Goal: Information Seeking & Learning: Learn about a topic

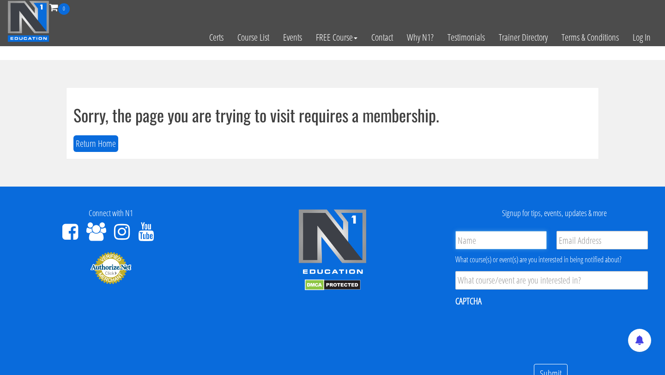
click at [509, 237] on input "Name *" at bounding box center [500, 240] width 91 height 18
click at [415, 314] on footer "Connect with N1 Signup for tips, events, updates & more Name * Email * Product …" at bounding box center [332, 326] width 665 height 281
click at [639, 38] on link "Log In" at bounding box center [641, 37] width 32 height 45
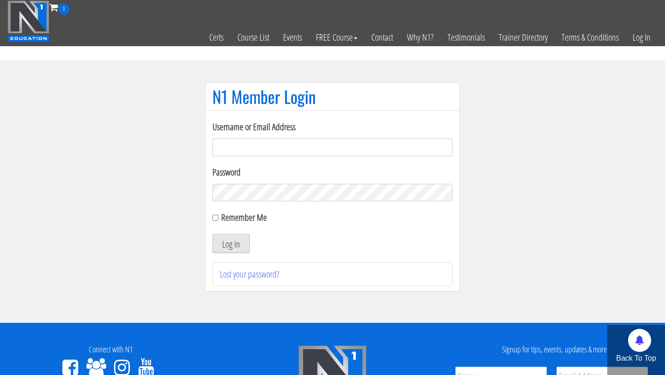
type input "ryan.crossfield@gmail.com"
click at [234, 246] on button "Log In" at bounding box center [230, 243] width 37 height 19
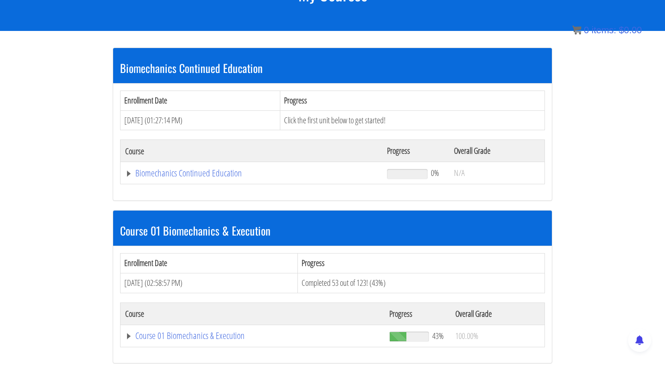
scroll to position [149, 0]
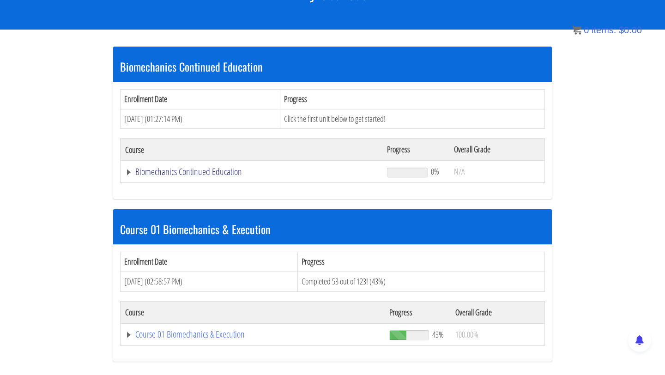
click at [219, 173] on link "Biomechanics Continued Education" at bounding box center [251, 171] width 252 height 9
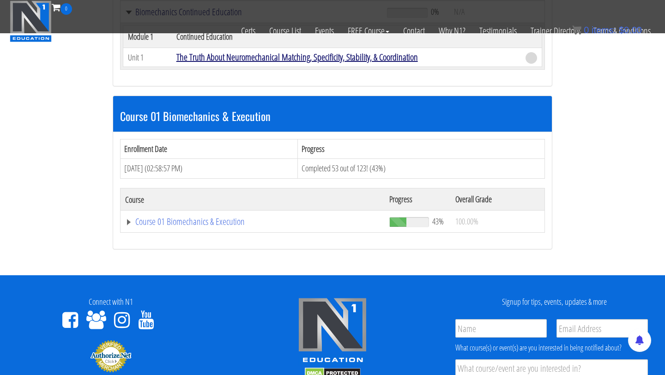
scroll to position [251, 0]
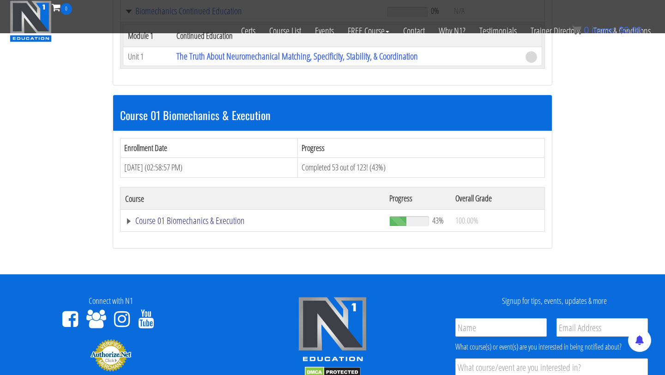
click at [201, 217] on link "Course 01 Biomechanics & Execution" at bounding box center [252, 220] width 255 height 9
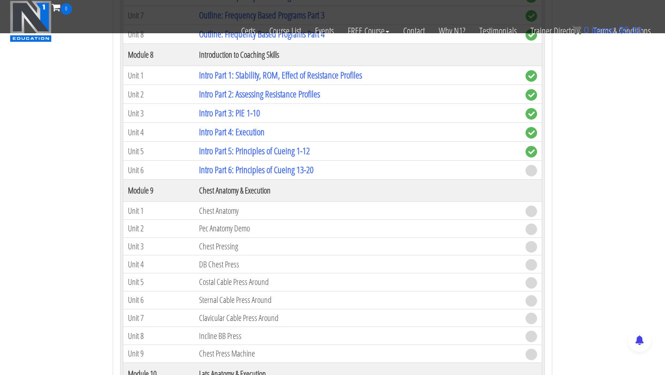
scroll to position [1503, 0]
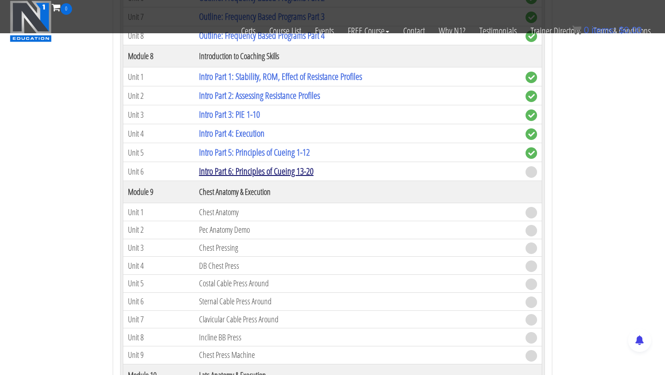
click at [275, 173] on link "Intro Part 6: Principles of Cueing 13-20" at bounding box center [256, 171] width 114 height 12
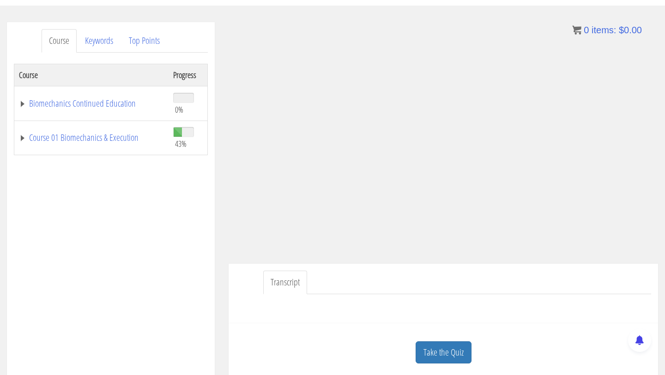
scroll to position [101, 0]
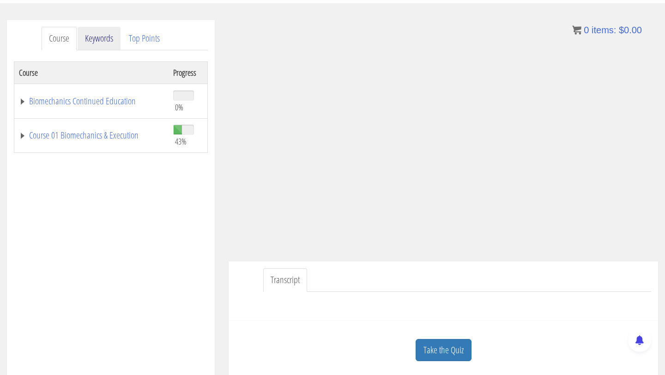
click at [90, 31] on link "Keywords" at bounding box center [99, 39] width 43 height 24
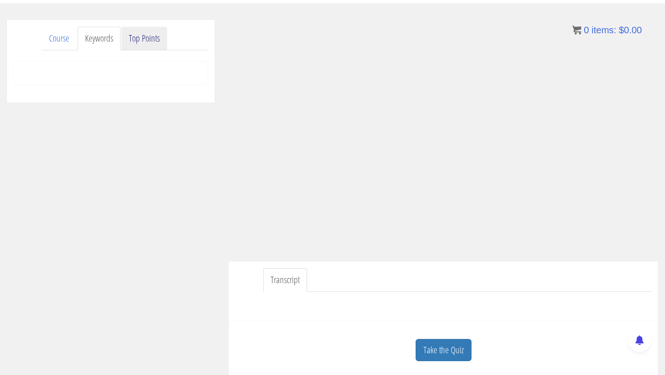
click at [132, 38] on link "Top Points" at bounding box center [144, 39] width 46 height 24
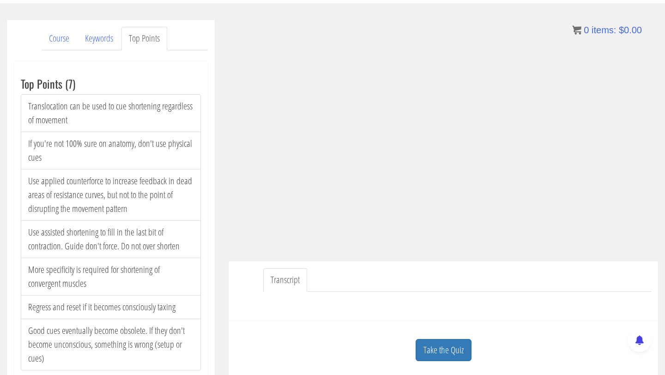
click at [550, 270] on ul "Transcript" at bounding box center [457, 280] width 388 height 24
click at [441, 282] on ul "Transcript" at bounding box center [457, 280] width 388 height 24
click at [289, 283] on link "Transcript" at bounding box center [285, 280] width 44 height 24
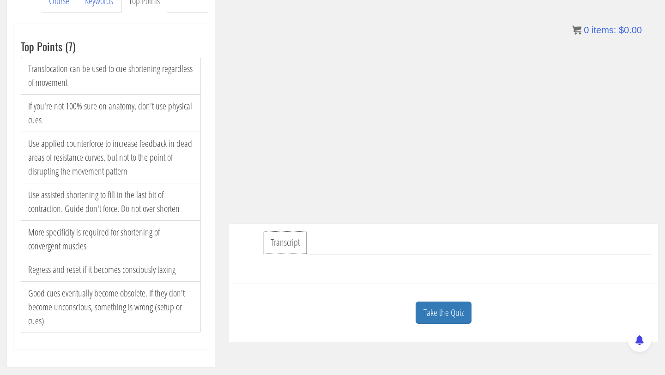
scroll to position [139, 0]
click at [444, 312] on link "Take the Quiz" at bounding box center [443, 312] width 56 height 23
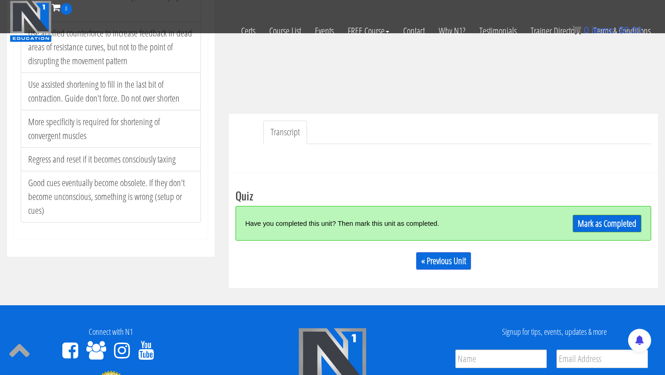
scroll to position [194, 0]
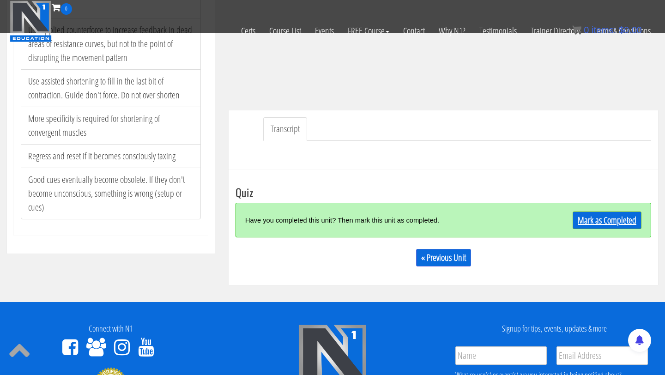
click at [607, 223] on link "Mark as Completed" at bounding box center [606, 220] width 69 height 18
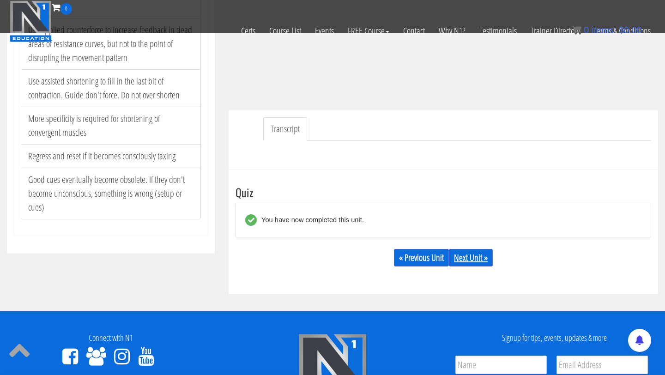
click at [484, 261] on link "Next Unit »" at bounding box center [471, 258] width 44 height 18
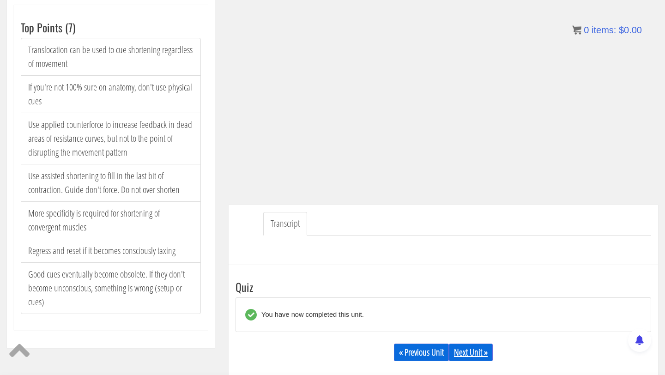
scroll to position [154, 0]
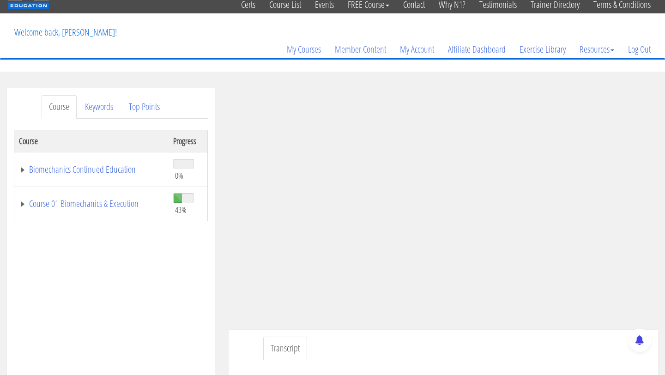
scroll to position [39, 0]
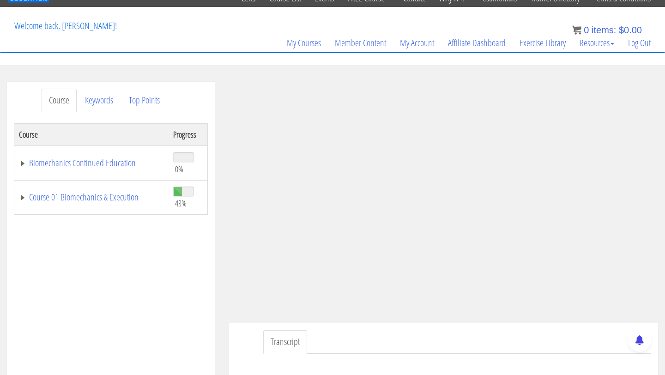
click at [431, 330] on ul "Transcript" at bounding box center [457, 342] width 388 height 24
click at [108, 99] on link "Keywords" at bounding box center [99, 101] width 43 height 24
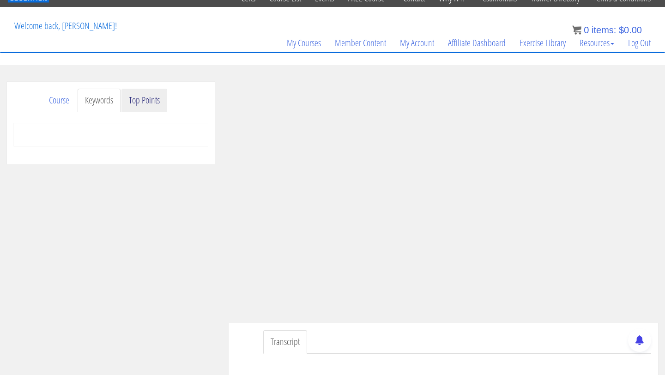
click at [137, 94] on link "Top Points" at bounding box center [144, 101] width 46 height 24
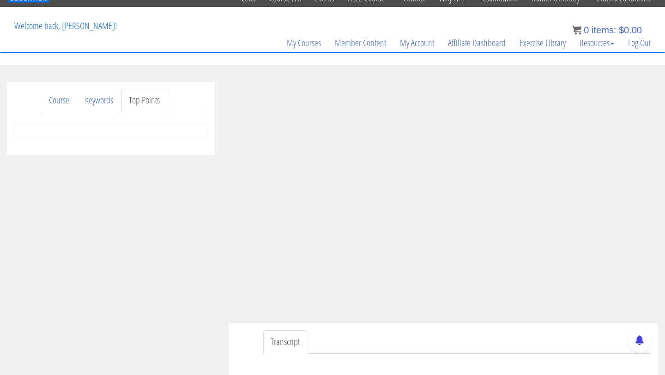
click at [145, 101] on link "Top Points" at bounding box center [144, 101] width 46 height 24
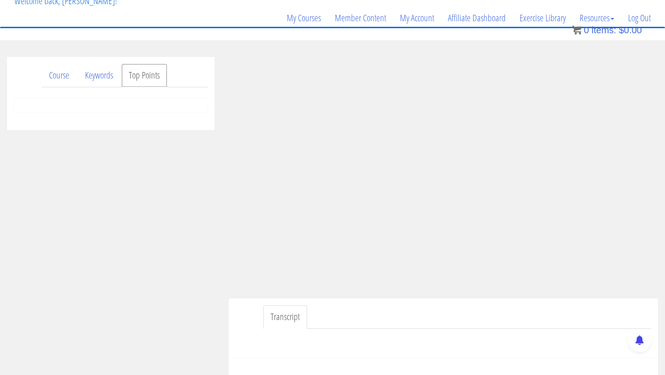
scroll to position [195, 0]
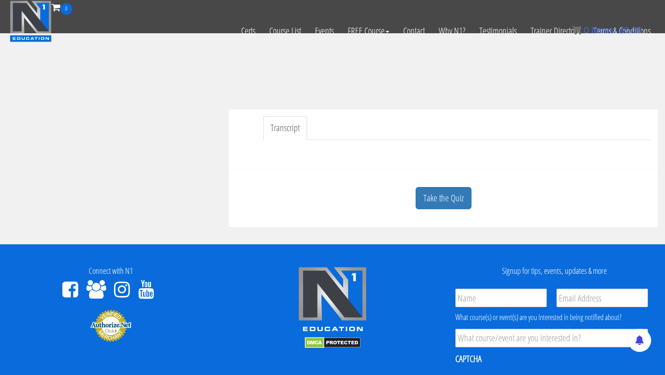
click at [280, 130] on link "Transcript" at bounding box center [285, 128] width 44 height 24
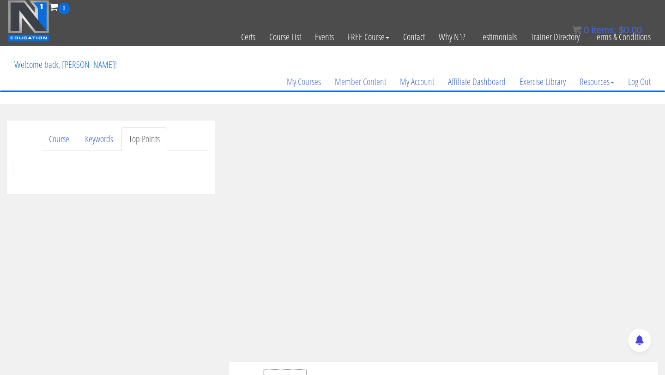
scroll to position [0, 0]
click at [294, 40] on link "Course List" at bounding box center [285, 37] width 46 height 45
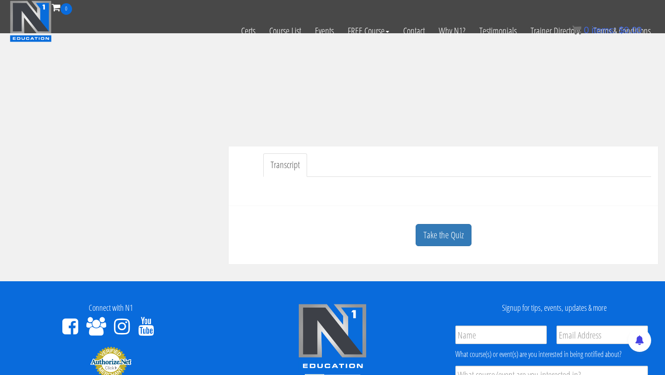
scroll to position [162, 0]
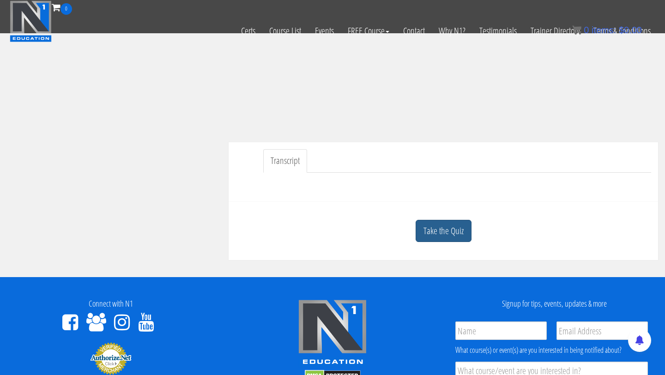
click at [456, 230] on link "Take the Quiz" at bounding box center [443, 231] width 56 height 23
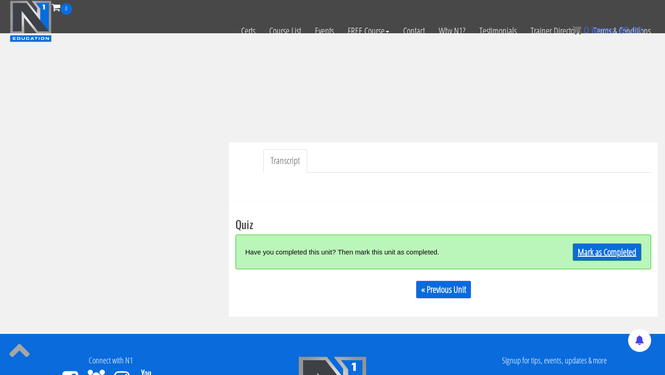
click at [589, 251] on link "Mark as Completed" at bounding box center [606, 252] width 69 height 18
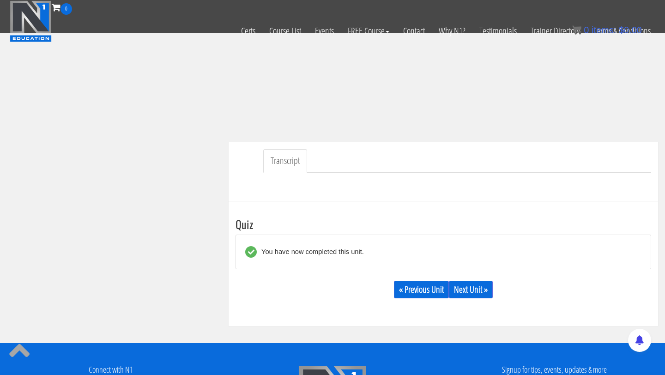
scroll to position [0, 0]
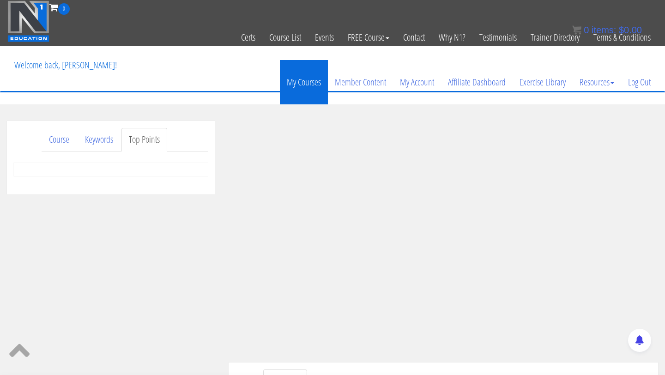
click at [316, 76] on link "My Courses" at bounding box center [304, 82] width 48 height 44
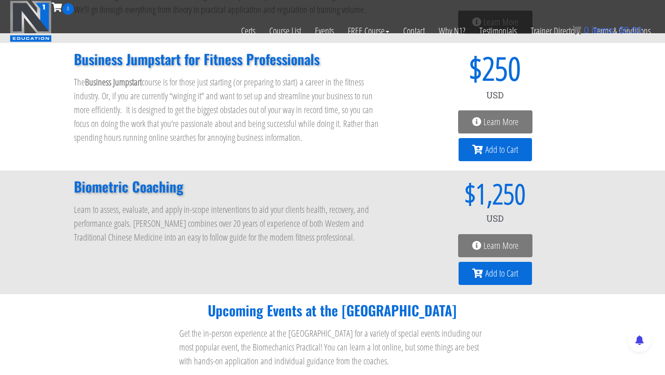
scroll to position [863, 0]
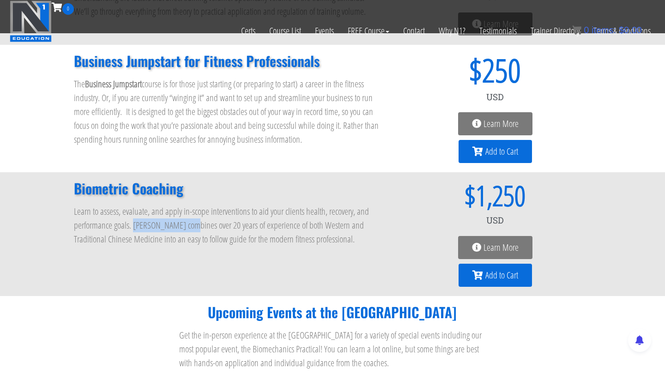
drag, startPoint x: 187, startPoint y: 180, endPoint x: 133, endPoint y: 181, distance: 54.0
click at [133, 204] on p "Learn to assess, evaluate, and apply in-scope interventions to aid your clients…" at bounding box center [227, 225] width 306 height 42
copy p "Dr. Dusten Nelson"
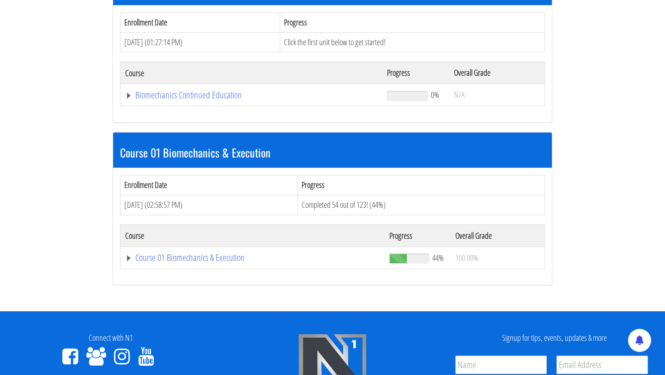
scroll to position [229, 0]
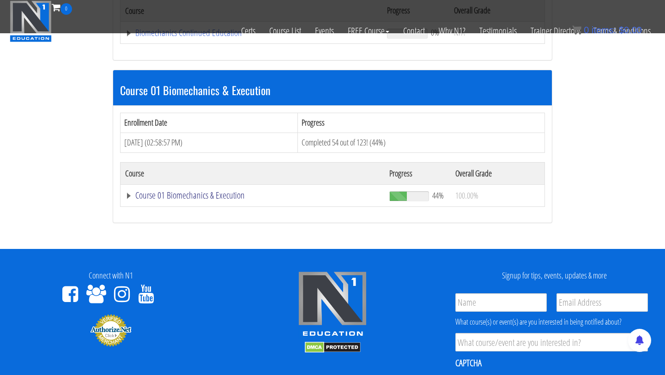
click at [183, 196] on link "Course 01 Biomechanics & Execution" at bounding box center [252, 195] width 255 height 9
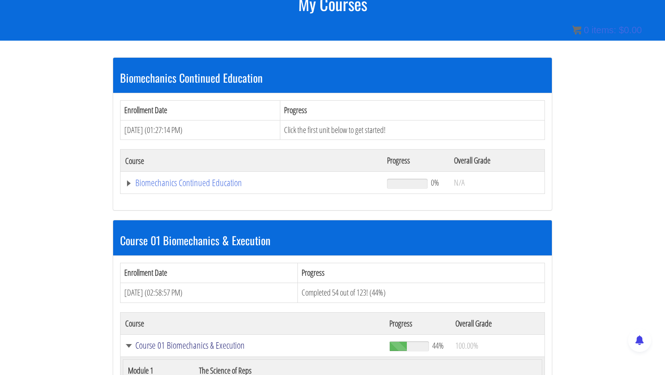
scroll to position [0, 0]
